Goal: Information Seeking & Learning: Compare options

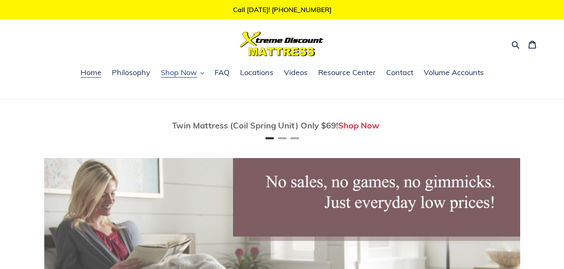
click at [178, 74] on span "Shop Now" at bounding box center [179, 73] width 36 height 10
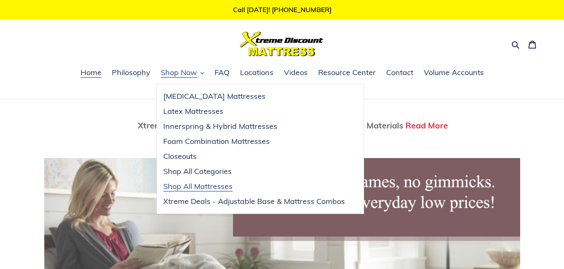
scroll to position [0, 951]
click at [207, 172] on span "Shop All Categories" at bounding box center [197, 172] width 68 height 10
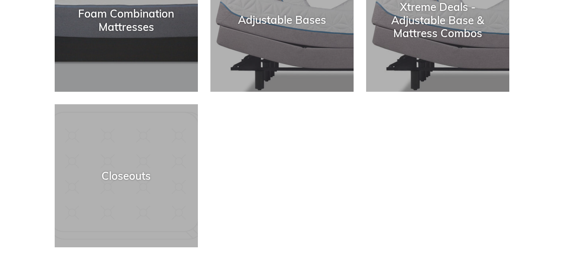
scroll to position [417, 0]
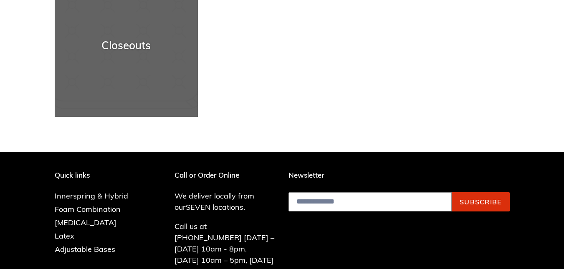
drag, startPoint x: 194, startPoint y: 103, endPoint x: 189, endPoint y: 101, distance: 5.3
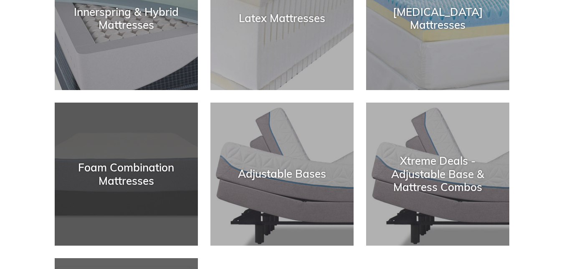
scroll to position [209, 0]
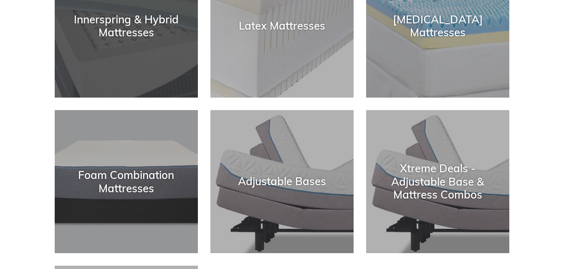
click at [125, 30] on div "Innerspring & Hybrid Mattresses" at bounding box center [126, 26] width 143 height 26
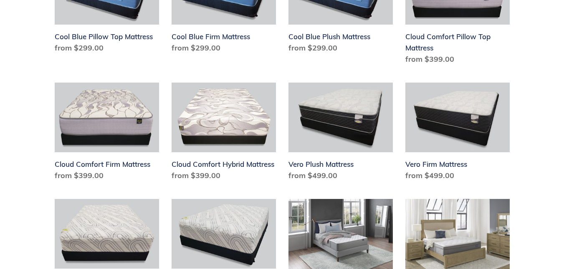
scroll to position [626, 0]
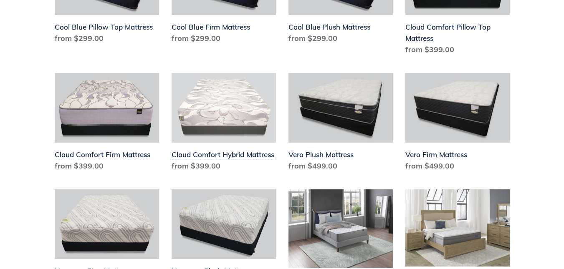
click at [232, 155] on link "Cloud Comfort Hybrid Mattress" at bounding box center [224, 124] width 104 height 102
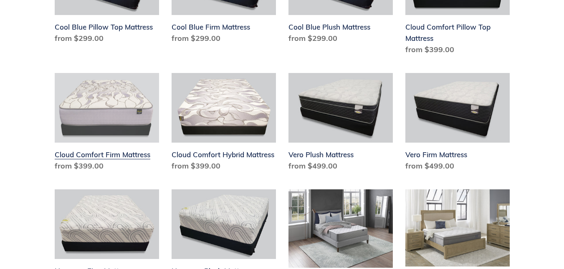
click at [122, 155] on link "Cloud Comfort Firm Mattress" at bounding box center [107, 124] width 104 height 102
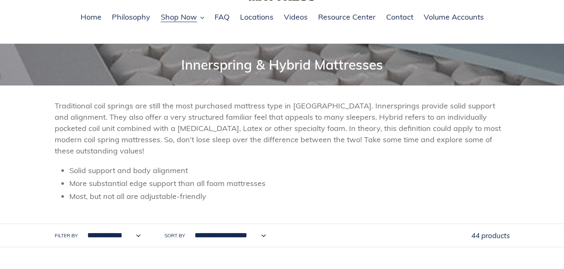
scroll to position [12, 0]
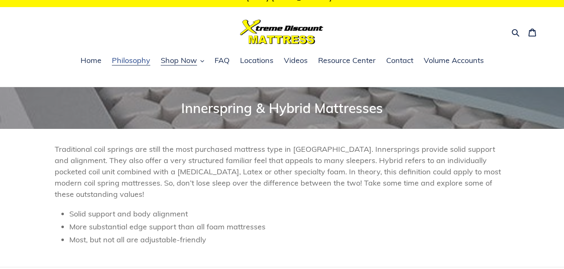
click at [128, 63] on span "Philosophy" at bounding box center [131, 61] width 38 height 10
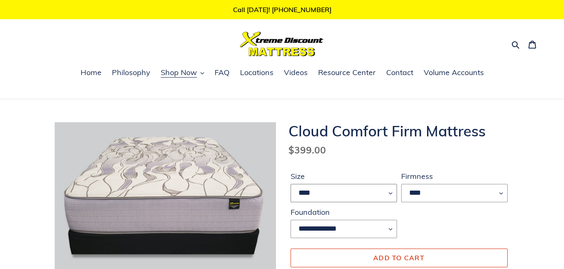
click at [348, 194] on select "**** ******* **** ***** ****" at bounding box center [343, 193] width 106 height 18
select select "****"
click at [290, 184] on select "**** ******* **** ***** ****" at bounding box center [343, 193] width 106 height 18
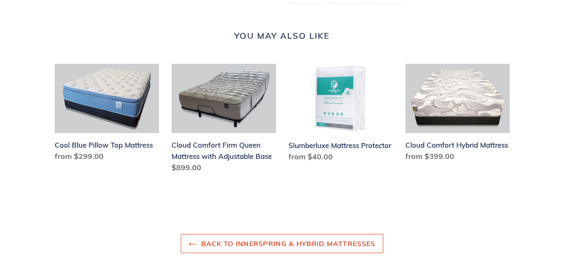
scroll to position [960, 0]
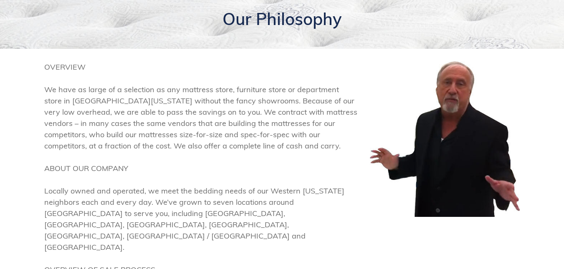
scroll to position [42, 0]
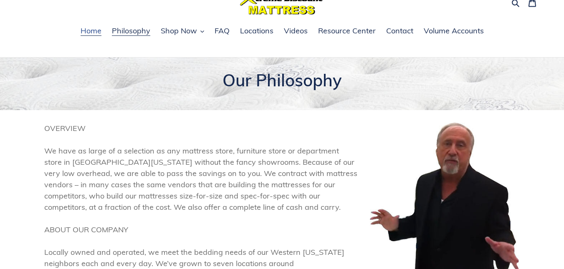
click at [97, 32] on span "Home" at bounding box center [91, 31] width 21 height 10
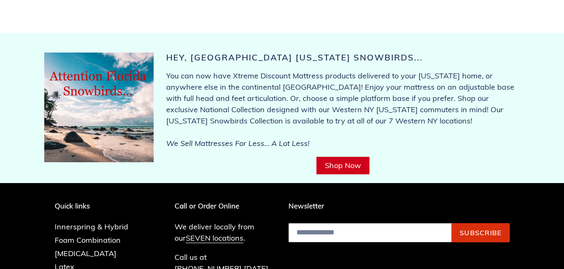
scroll to position [3297, 0]
